Goal: Information Seeking & Learning: Learn about a topic

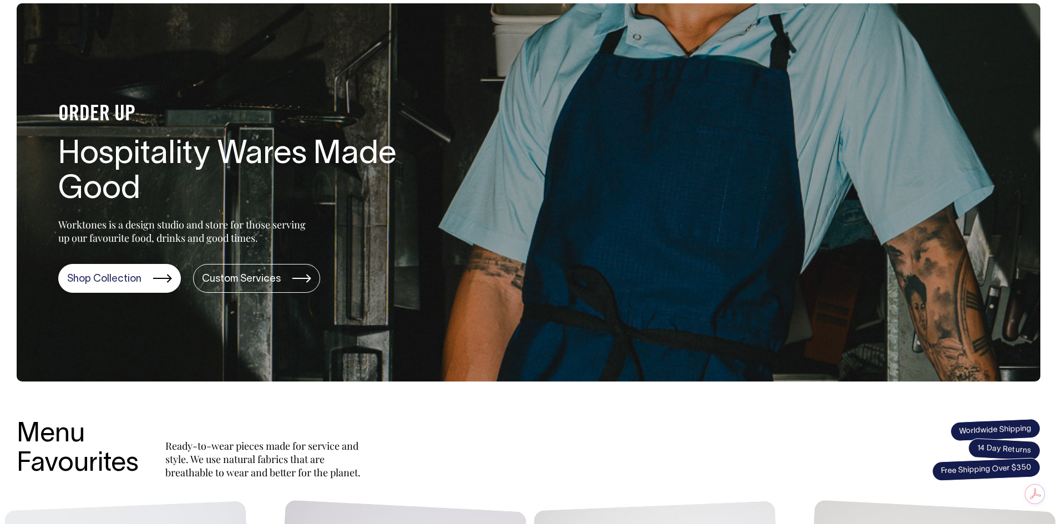
scroll to position [55, 0]
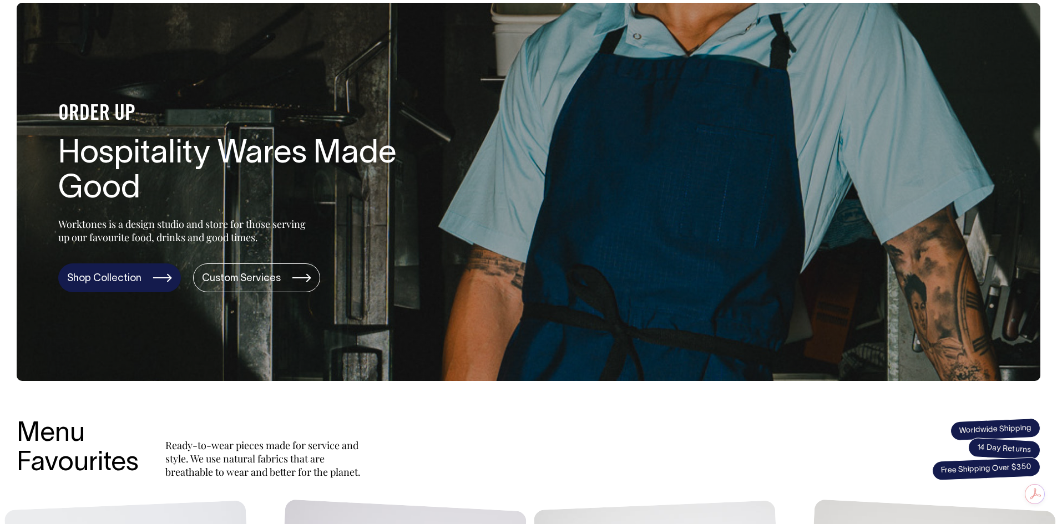
click at [148, 271] on link "Shop Collection" at bounding box center [119, 277] width 123 height 29
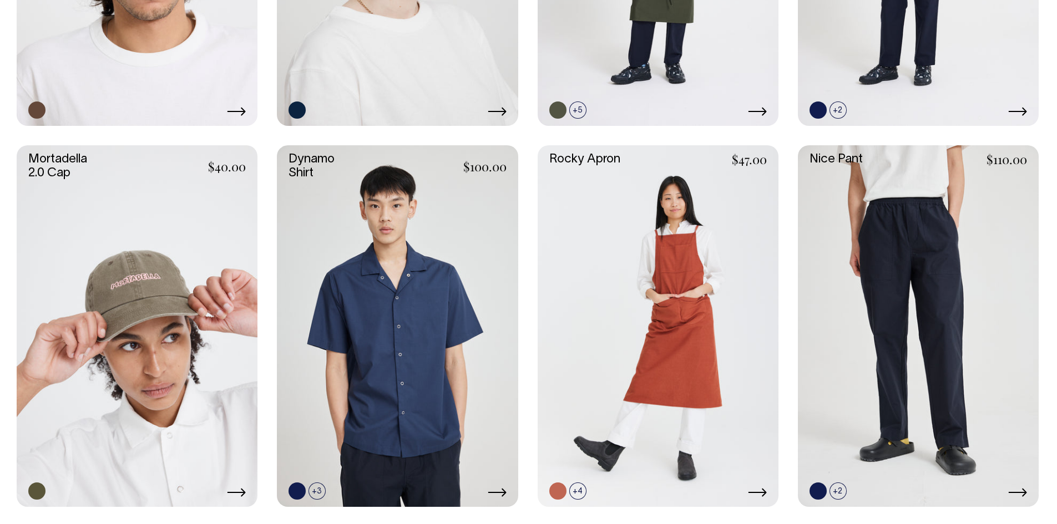
scroll to position [943, 0]
click at [366, 247] on link at bounding box center [397, 326] width 241 height 361
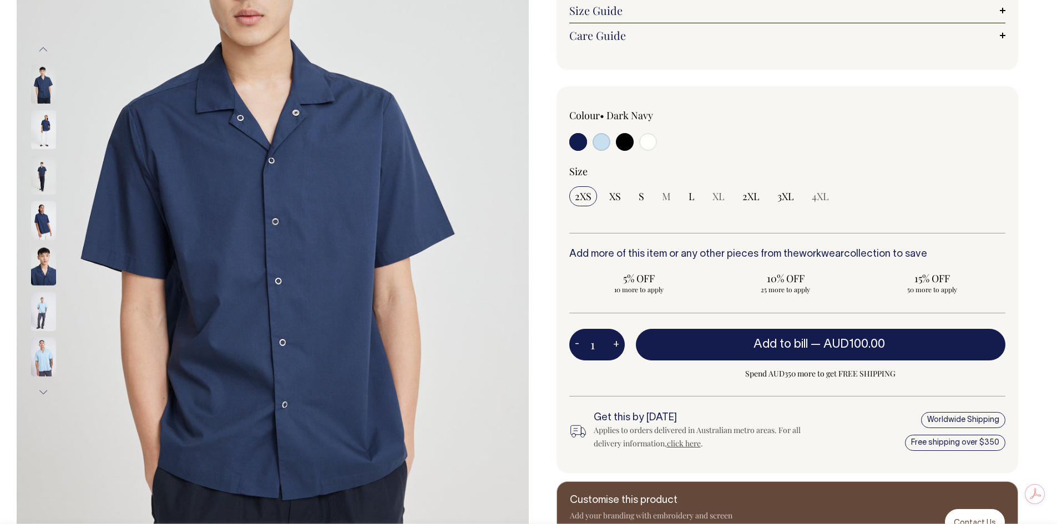
scroll to position [222, 0]
click at [604, 147] on input "radio" at bounding box center [601, 142] width 18 height 18
radio input "true"
select select "True Blue"
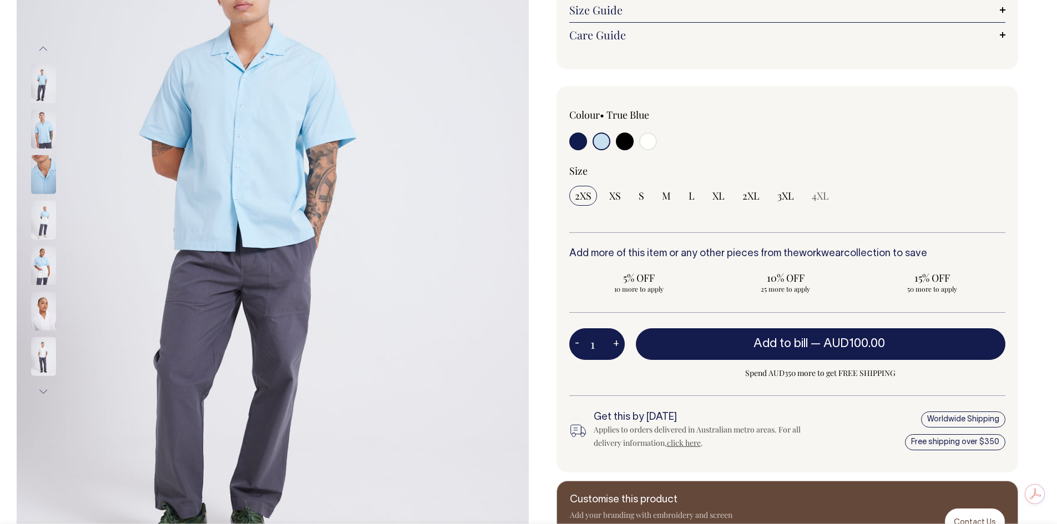
click at [622, 141] on input "radio" at bounding box center [625, 142] width 18 height 18
radio input "true"
select select "Black"
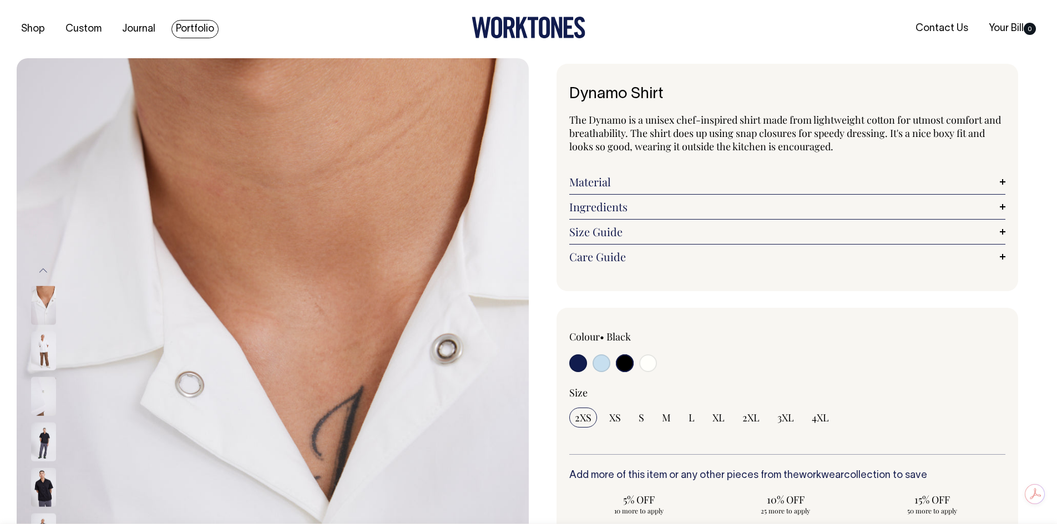
click at [187, 29] on link "Portfolio" at bounding box center [194, 29] width 47 height 18
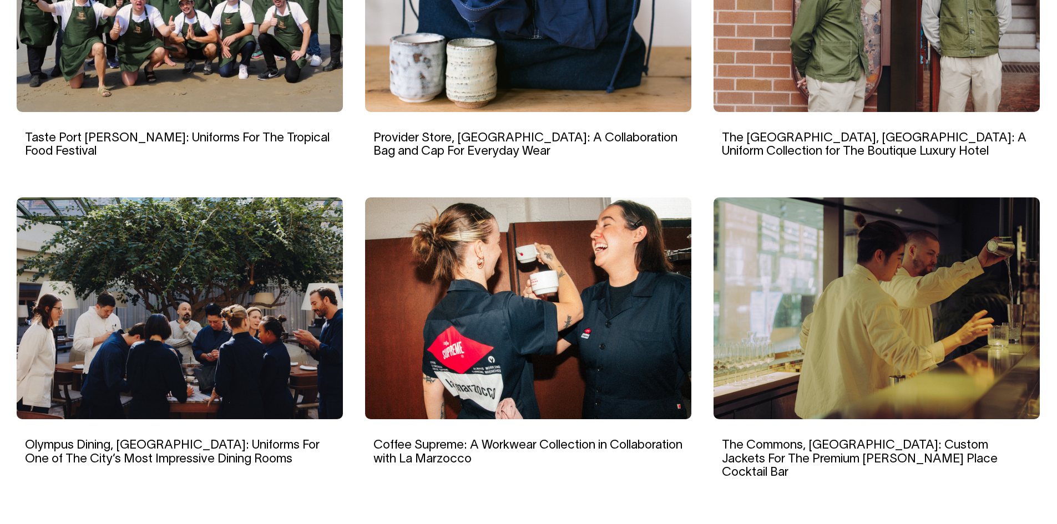
scroll to position [887, 0]
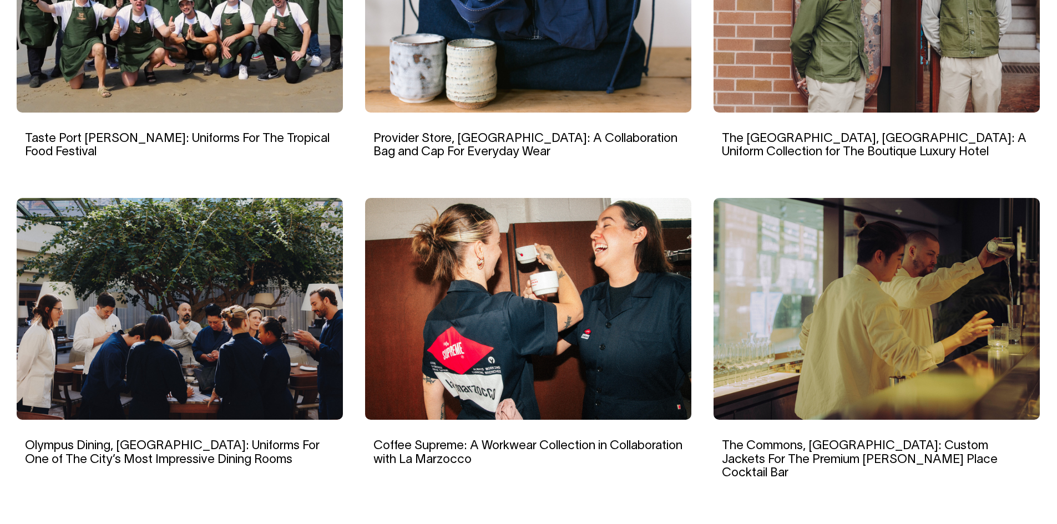
click at [148, 331] on img at bounding box center [180, 309] width 326 height 222
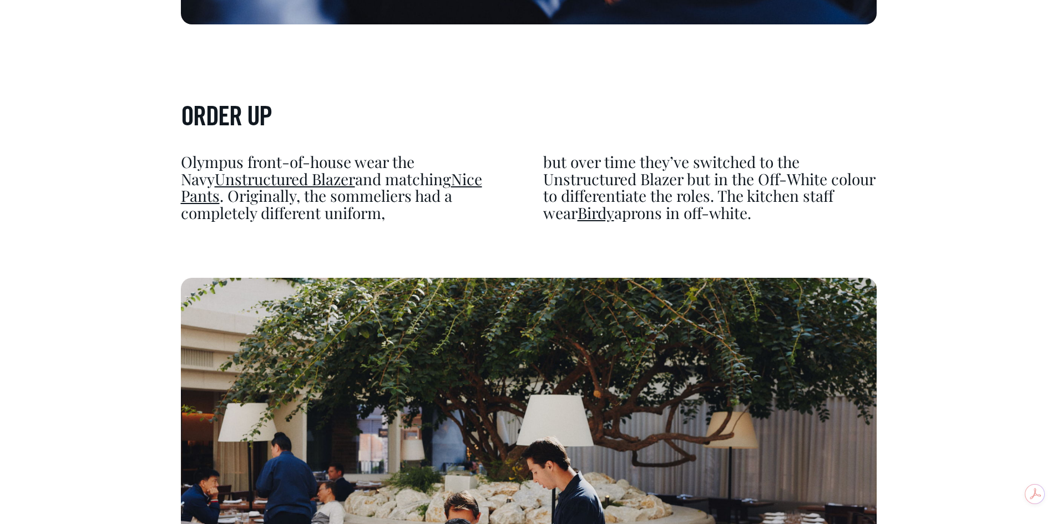
scroll to position [3384, 0]
click at [308, 179] on link "Unstructured Blazer" at bounding box center [285, 179] width 140 height 21
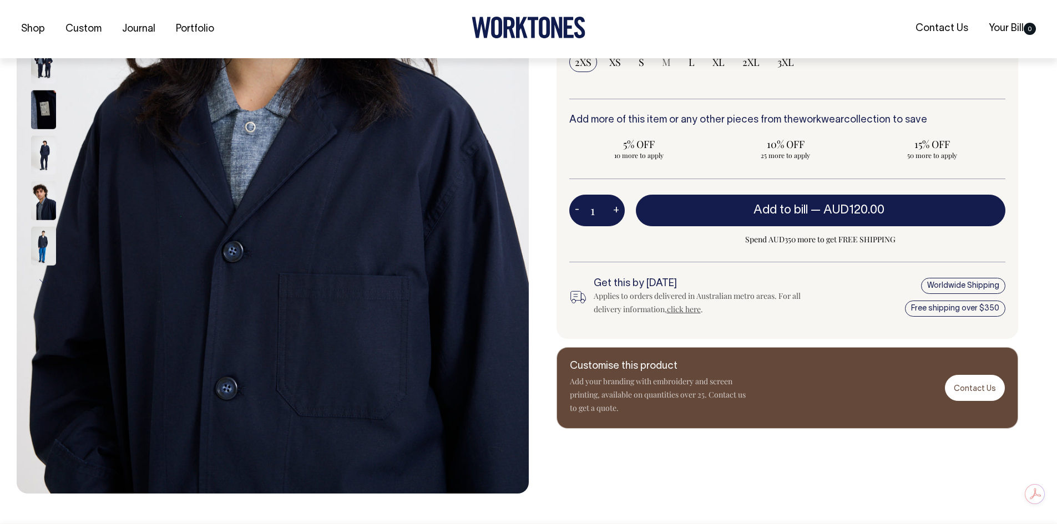
scroll to position [333, 0]
